Goal: Task Accomplishment & Management: Use online tool/utility

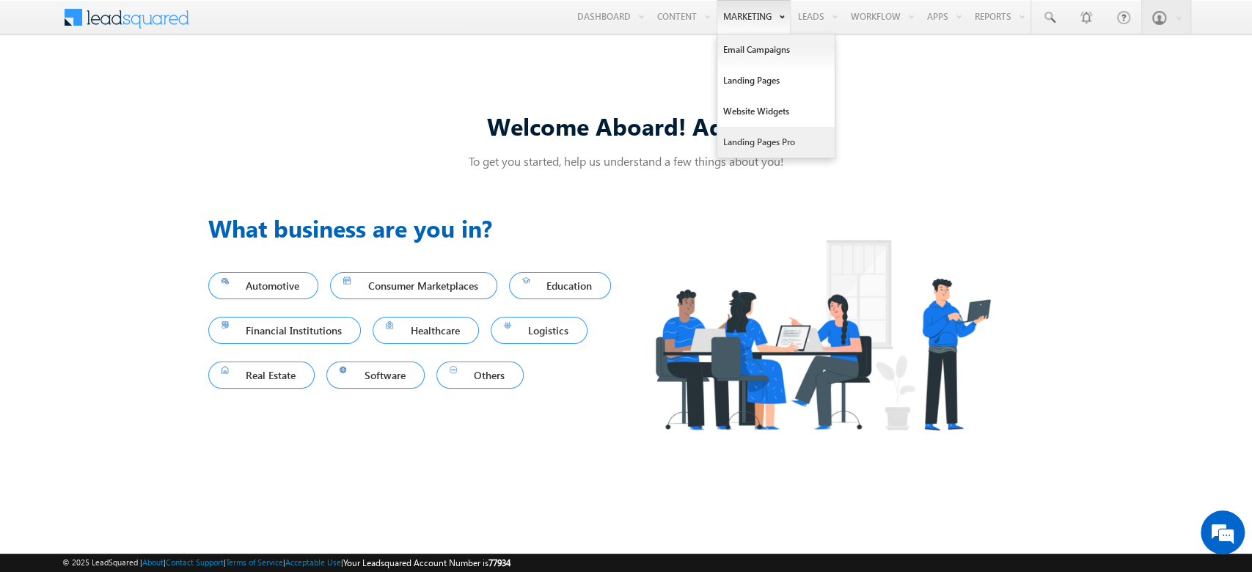
click at [743, 139] on link "Landing Pages Pro" at bounding box center [775, 142] width 117 height 31
